Goal: Transaction & Acquisition: Purchase product/service

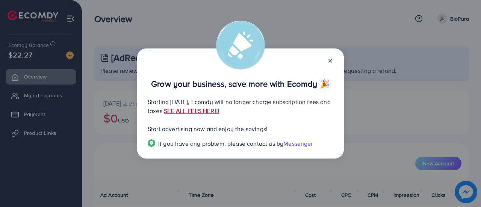
click at [219, 113] on link "SEE ALL FEES HERE!" at bounding box center [192, 111] width 56 height 8
click at [331, 63] on icon at bounding box center [330, 61] width 6 height 6
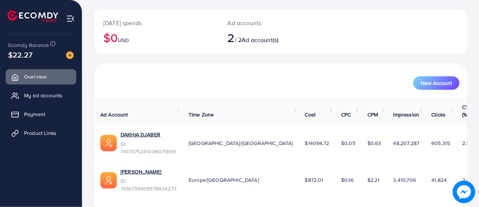
scroll to position [80, 0]
click at [45, 133] on span "Product Links" at bounding box center [42, 133] width 32 height 8
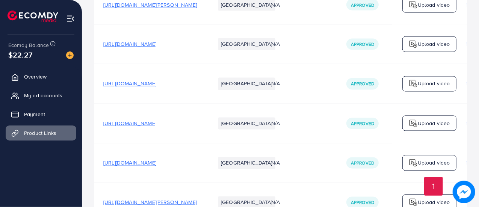
scroll to position [3742, 0]
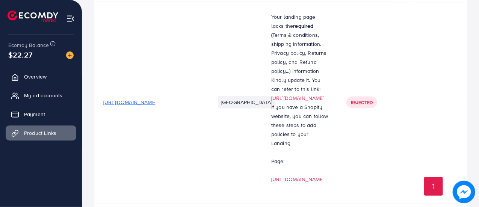
scroll to position [3431, 0]
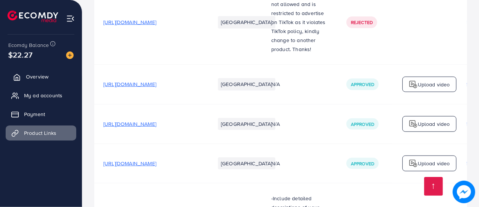
scroll to position [3130, 0]
click at [20, 80] on icon at bounding box center [17, 78] width 8 height 8
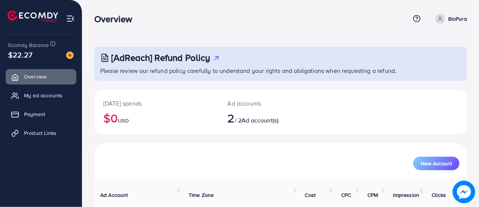
scroll to position [80, 0]
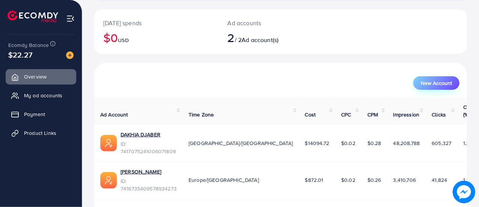
click at [448, 83] on span "New Account" at bounding box center [436, 82] width 31 height 5
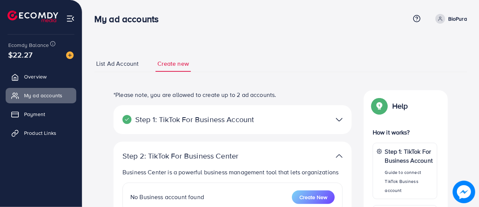
select select
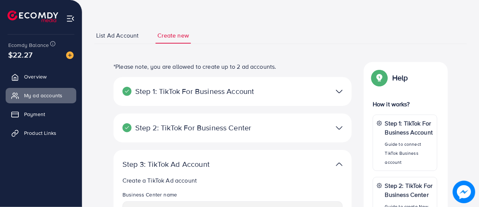
scroll to position [28, 0]
click at [42, 115] on span "Payment" at bounding box center [36, 114] width 21 height 8
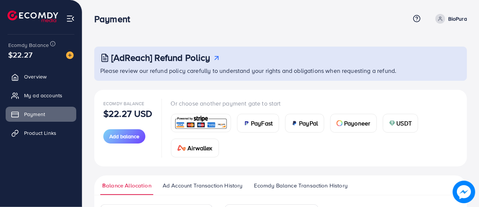
drag, startPoint x: 414, startPoint y: 0, endPoint x: 343, endPoint y: 27, distance: 76.5
click at [343, 27] on div "Payment Help Center Contact Support Term and policy About Us BioPura Profile Lo…" at bounding box center [280, 19] width 373 height 20
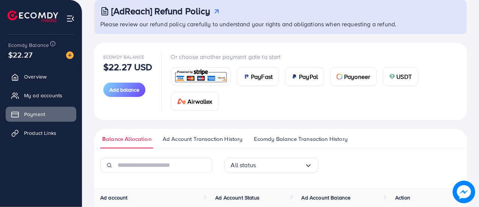
scroll to position [46, 0]
click at [205, 103] on span "Airwallex" at bounding box center [199, 101] width 25 height 9
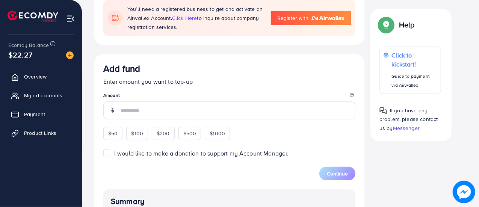
scroll to position [159, 0]
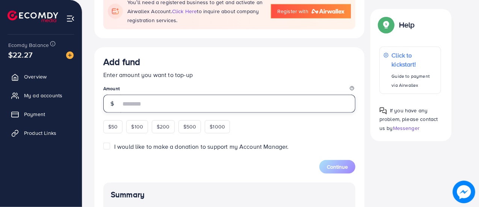
click at [175, 104] on input "number" at bounding box center [238, 104] width 235 height 18
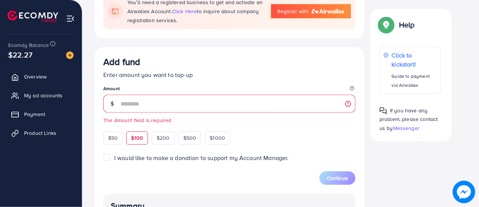
click at [139, 129] on div "$50 $100 $200 $500 $1000" at bounding box center [180, 136] width 154 height 17
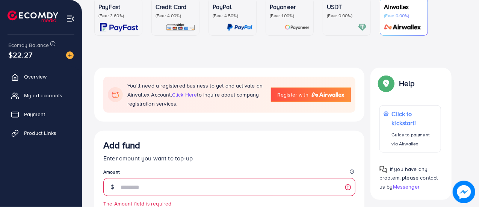
scroll to position [75, 0]
click at [336, 24] on div at bounding box center [347, 27] width 40 height 9
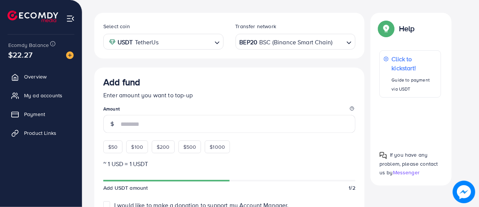
scroll to position [133, 0]
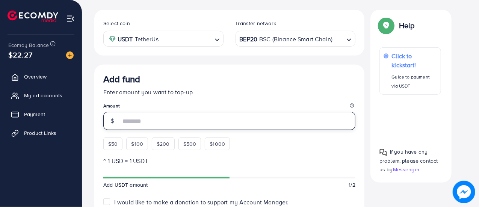
click at [133, 121] on input "number" at bounding box center [238, 121] width 235 height 18
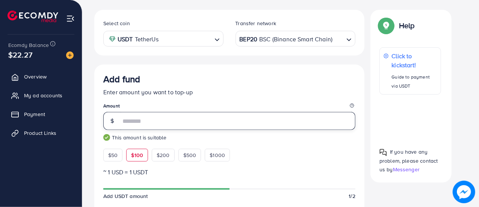
type input "***"
click at [179, 91] on p "Enter amount you want to top-up" at bounding box center [229, 92] width 252 height 9
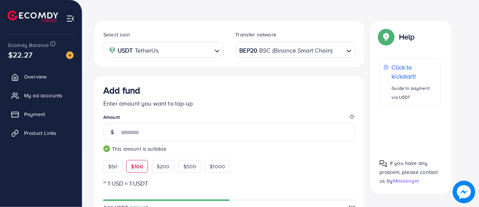
scroll to position [124, 0]
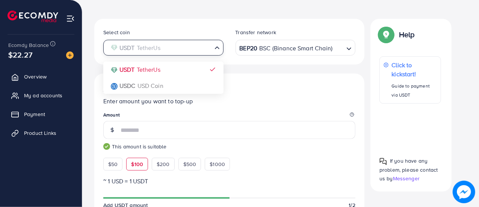
click at [210, 47] on input "Search for option" at bounding box center [159, 48] width 105 height 12
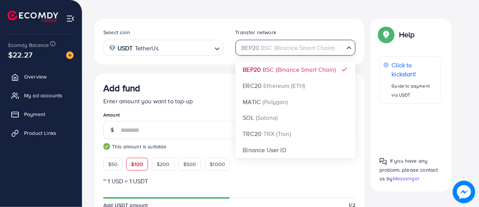
click at [256, 47] on div "BEP20 BSC (Binance Smart Chain)" at bounding box center [291, 47] width 106 height 13
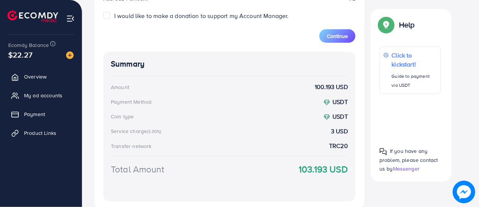
scroll to position [331, 0]
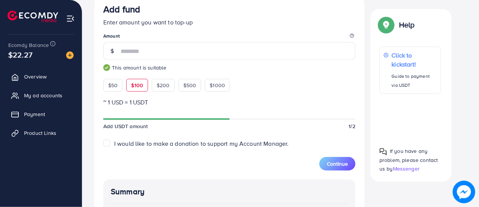
click at [272, 136] on form "Add fund Enter amount you want to top-up Amount *** This amount is suitable $50…" at bounding box center [229, 87] width 252 height 167
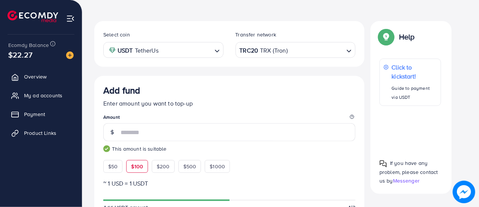
scroll to position [119, 0]
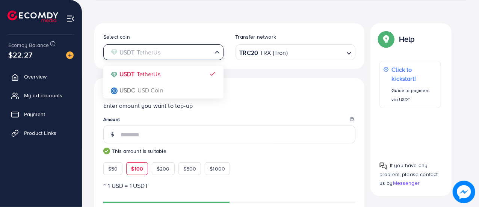
click at [213, 53] on div "Loading..." at bounding box center [217, 51] width 11 height 13
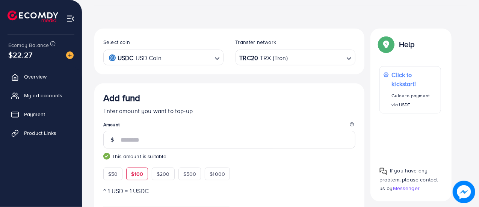
scroll to position [114, 0]
click at [284, 62] on div "TRC20 TRX (Tron)" at bounding box center [291, 56] width 106 height 13
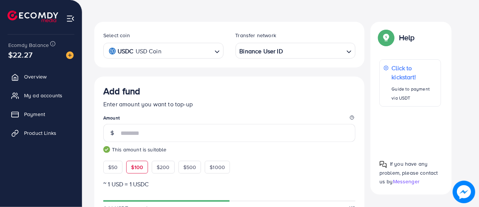
scroll to position [123, 0]
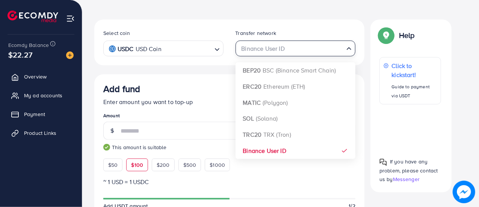
click at [280, 51] on div "Binance User ID" at bounding box center [291, 47] width 106 height 13
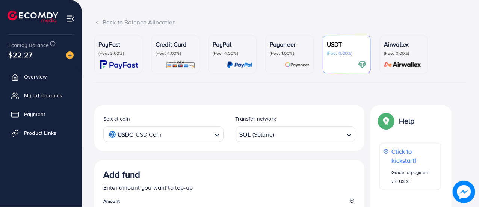
scroll to position [37, 0]
